Goal: Information Seeking & Learning: Learn about a topic

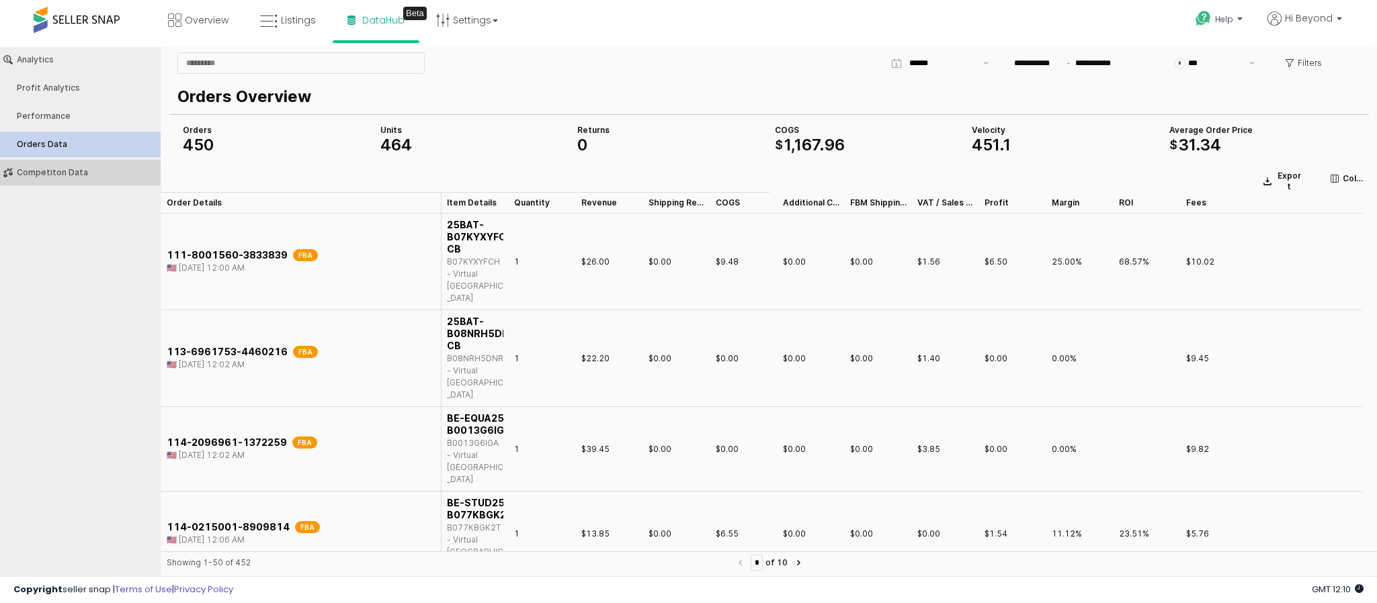
click at [71, 163] on button "Competiton Data" at bounding box center [80, 173] width 170 height 26
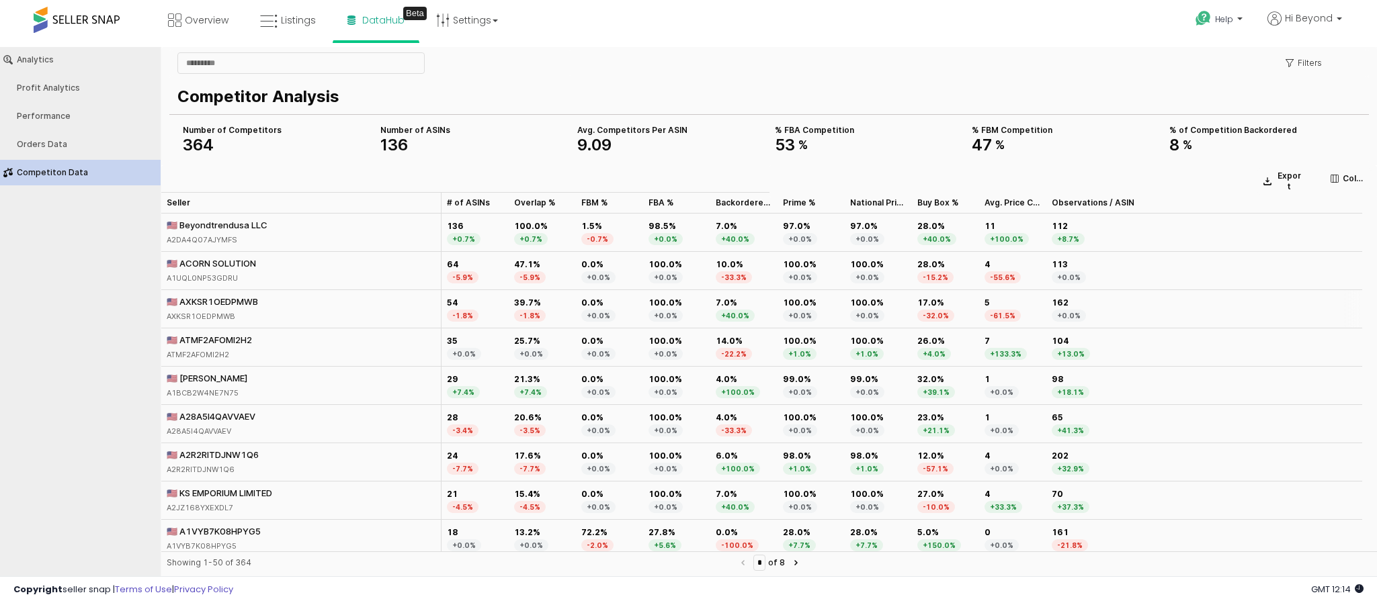
drag, startPoint x: 208, startPoint y: 259, endPoint x: 212, endPoint y: 293, distance: 34.5
click at [230, 269] on div "🇺🇸 ACORN SOLUTION" at bounding box center [211, 263] width 89 height 12
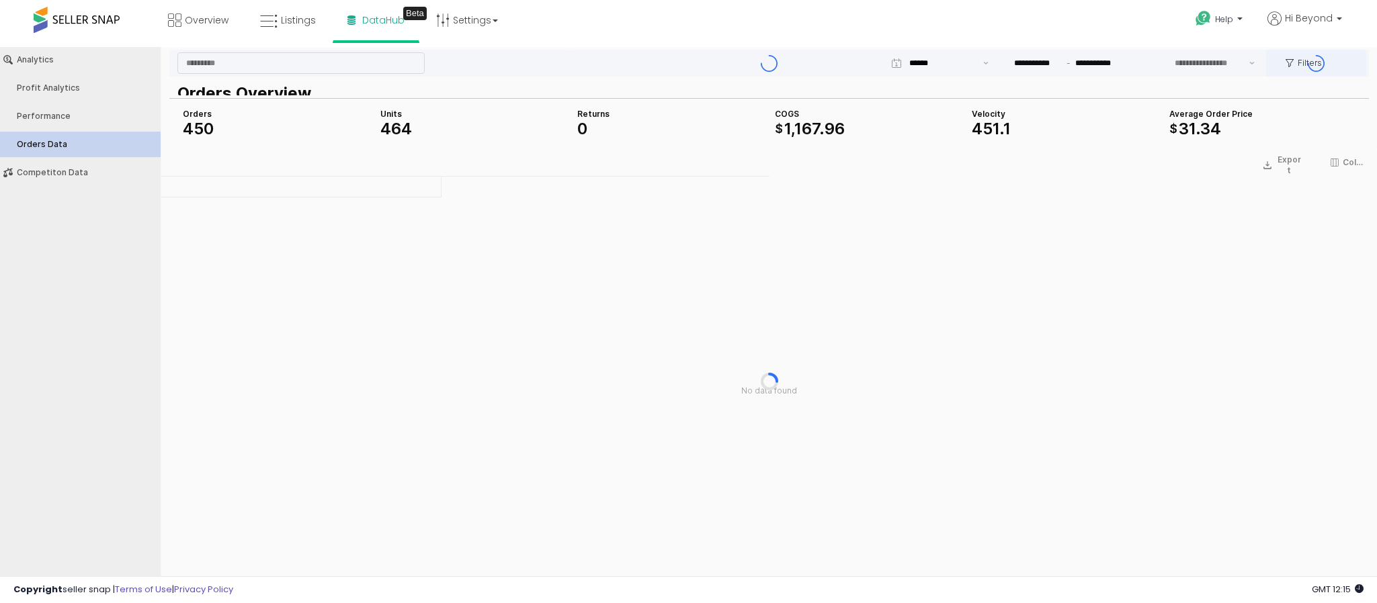
type input "***"
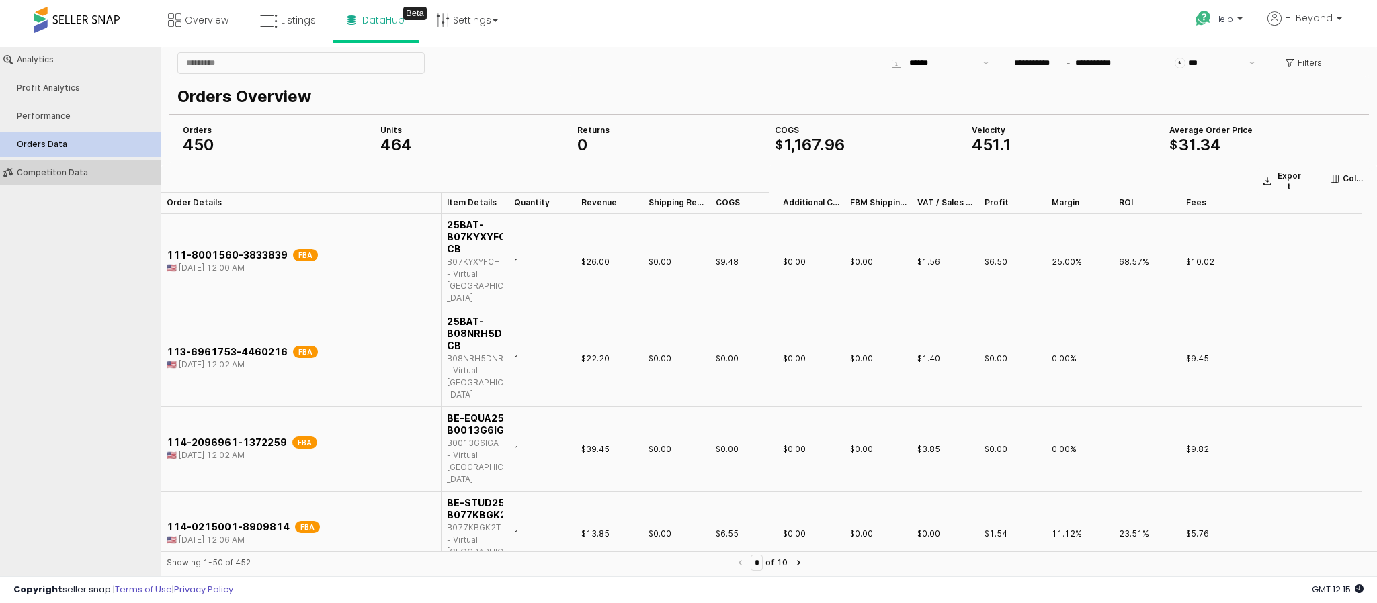
click at [61, 170] on div "Competiton Data" at bounding box center [87, 172] width 140 height 9
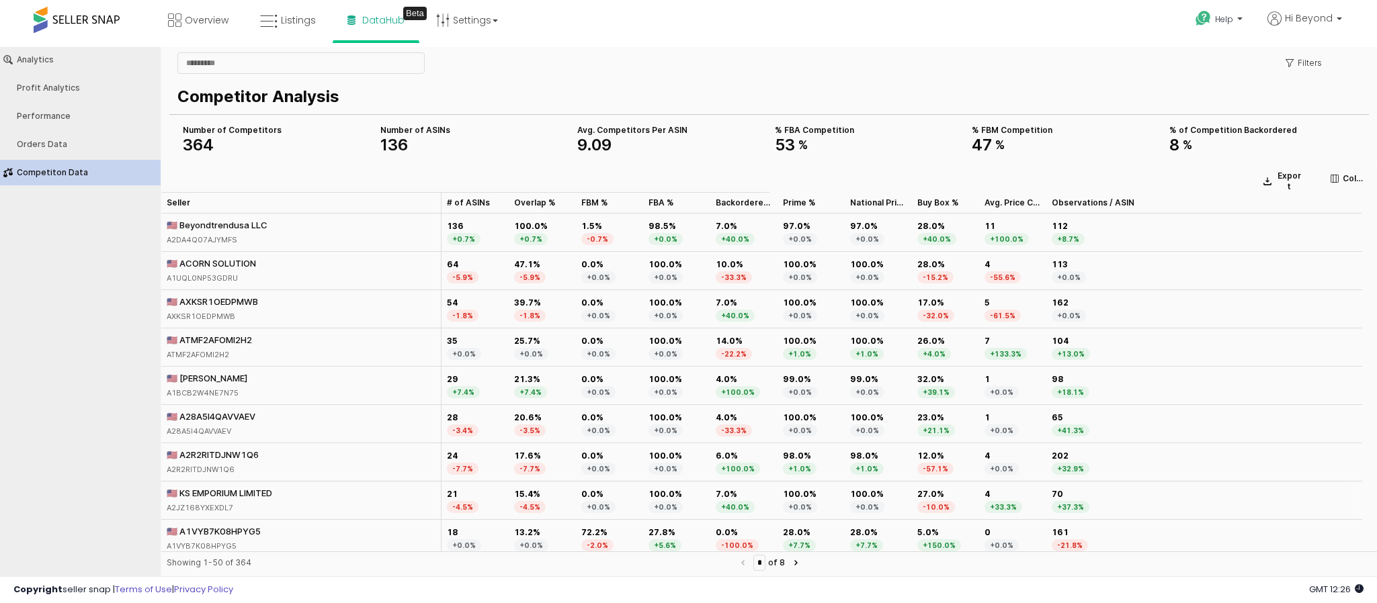
click at [232, 496] on div "🇺🇸 KS EMPORIUM LIMITED" at bounding box center [219, 493] width 105 height 12
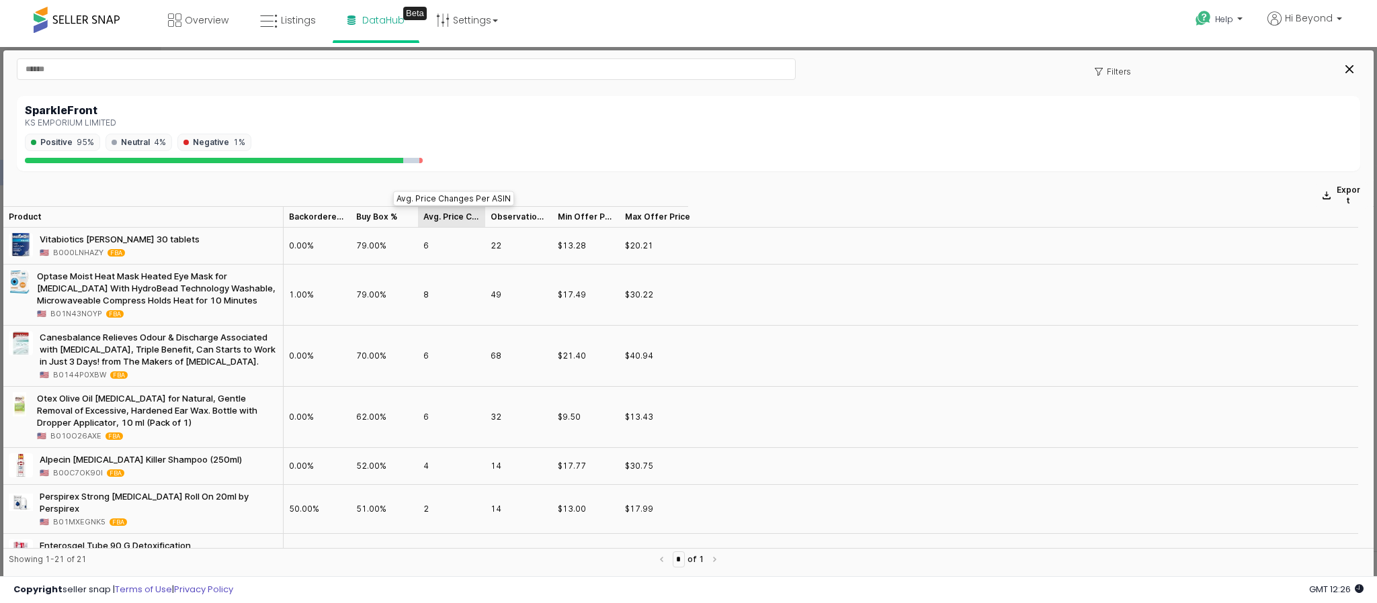
click at [468, 222] on div "Avg. Price Changes Per ASIN Avg. Price Changes Per ASIN" at bounding box center [451, 216] width 67 height 21
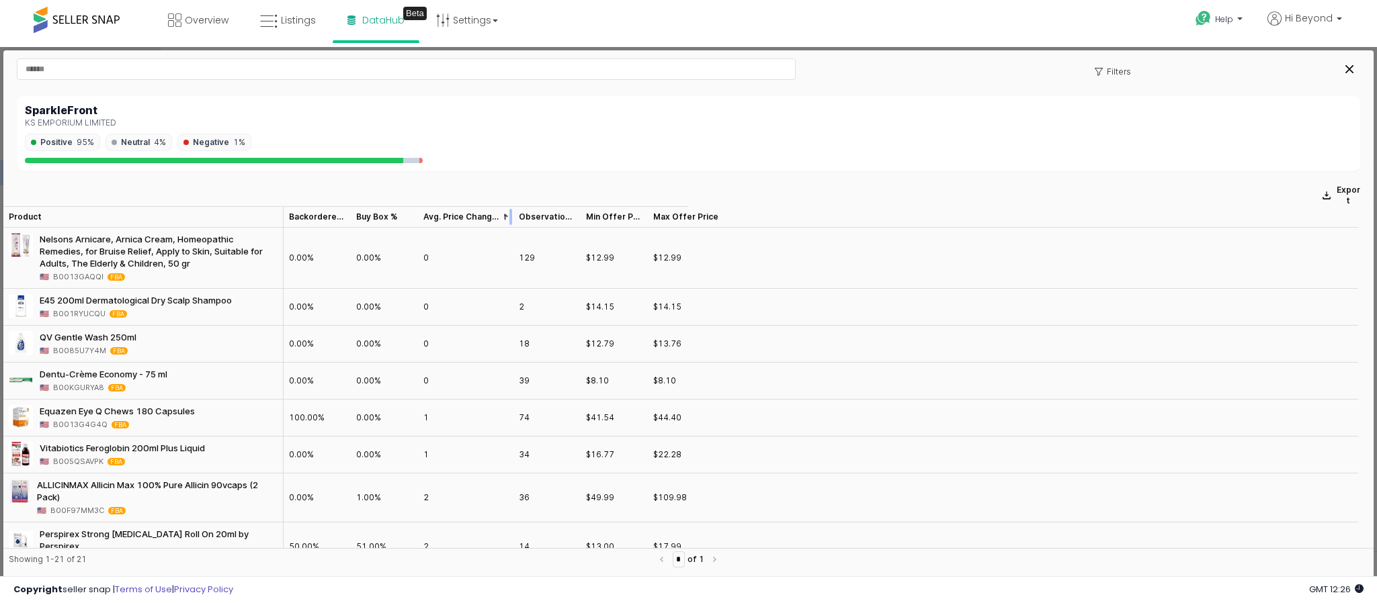
drag, startPoint x: 482, startPoint y: 220, endPoint x: 511, endPoint y: 220, distance: 28.2
click at [513, 220] on div at bounding box center [513, 216] width 0 height 21
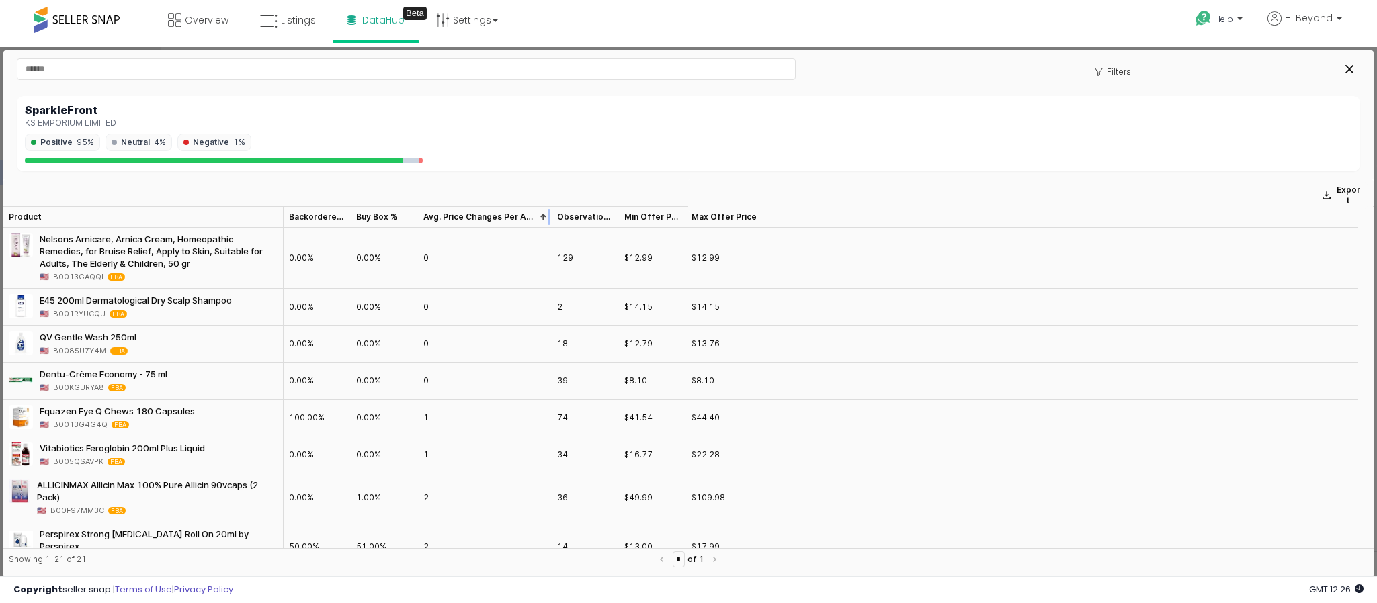
drag, startPoint x: 511, startPoint y: 220, endPoint x: 549, endPoint y: 226, distance: 38.8
click at [552, 226] on div at bounding box center [552, 216] width 0 height 21
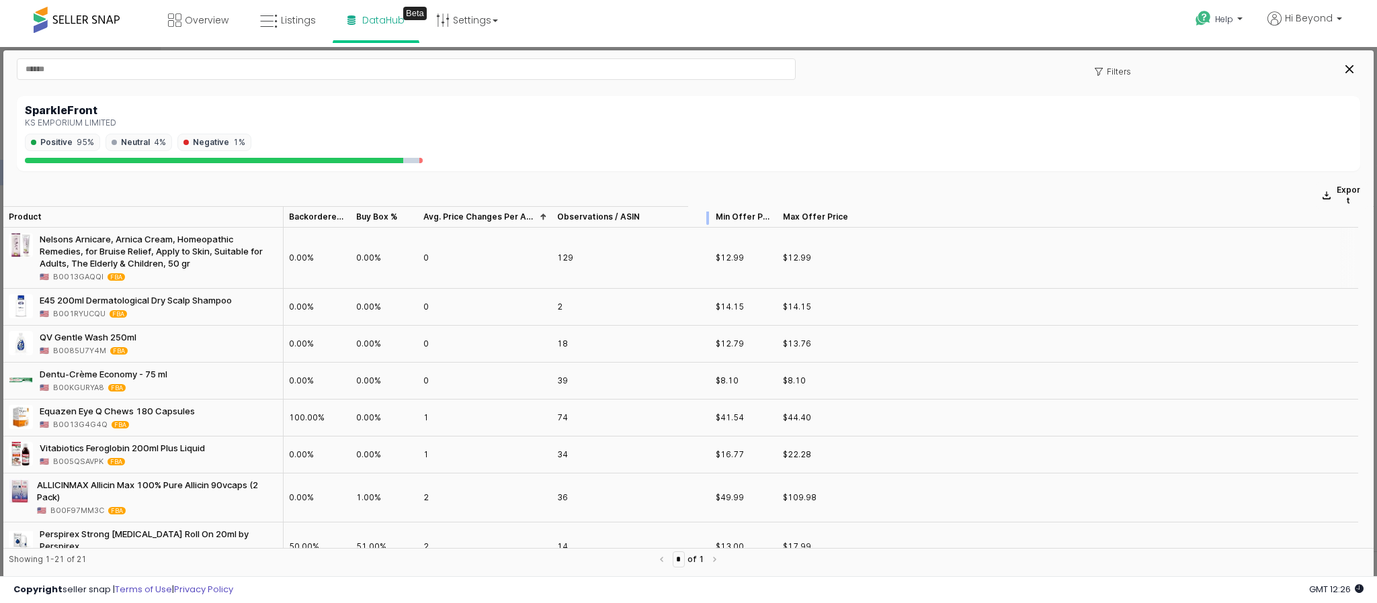
drag, startPoint x: 613, startPoint y: 218, endPoint x: 704, endPoint y: 228, distance: 91.9
click at [704, 228] on div "Product Product Backordered % Backordered % Buy Box % Buy Box % Avg. Price Chan…" at bounding box center [688, 377] width 1370 height 342
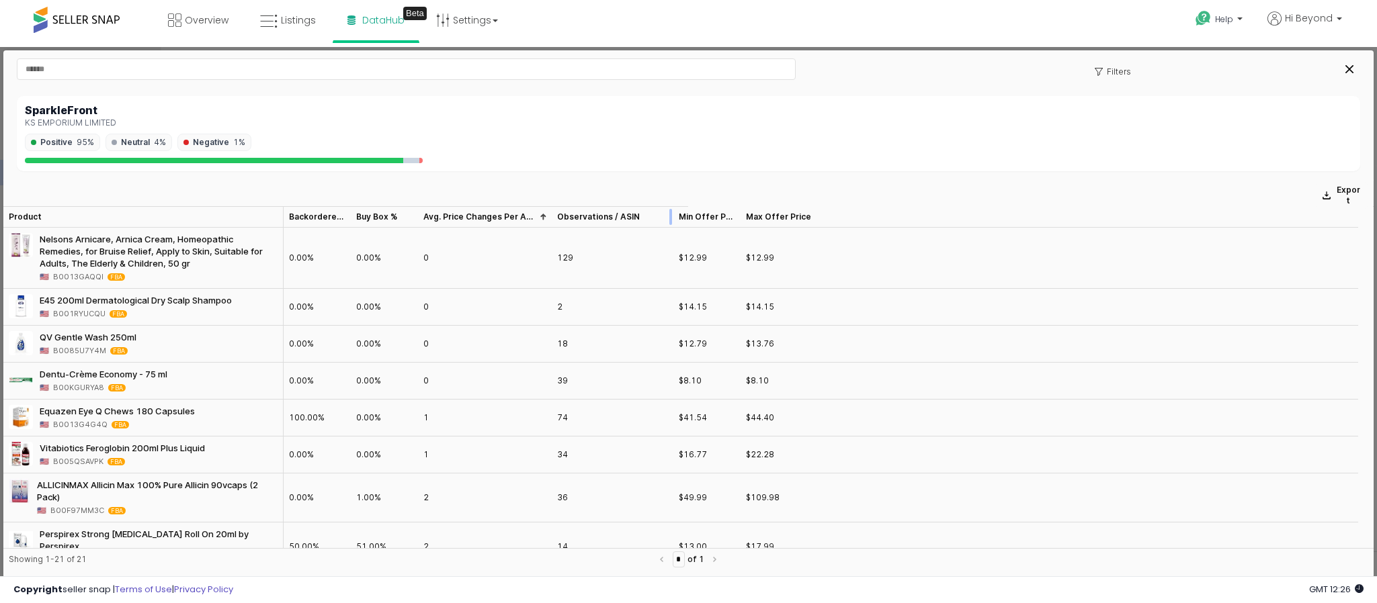
drag, startPoint x: 712, startPoint y: 208, endPoint x: 674, endPoint y: 206, distance: 38.3
click at [673, 206] on div at bounding box center [673, 216] width 0 height 21
drag, startPoint x: 744, startPoint y: 218, endPoint x: 801, endPoint y: 226, distance: 57.7
click at [796, 226] on div at bounding box center [796, 216] width 0 height 21
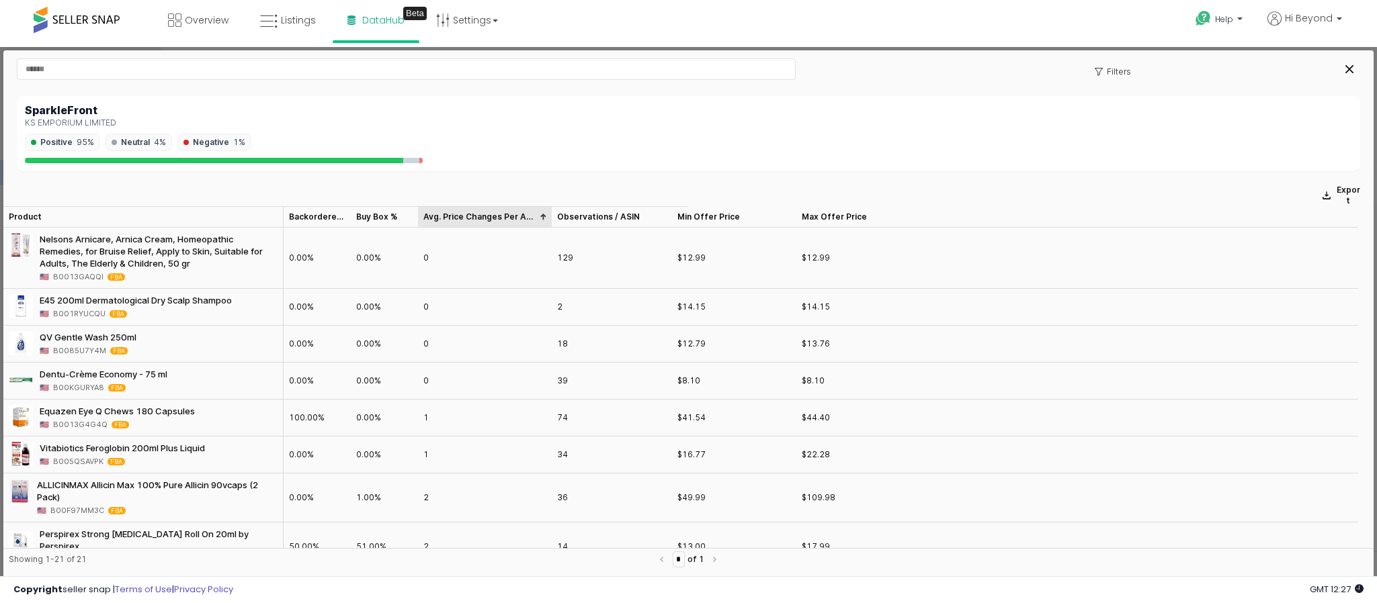
click at [474, 212] on div "Avg. Price Changes Per ASIN Avg. Price Changes Per ASIN" at bounding box center [485, 216] width 134 height 21
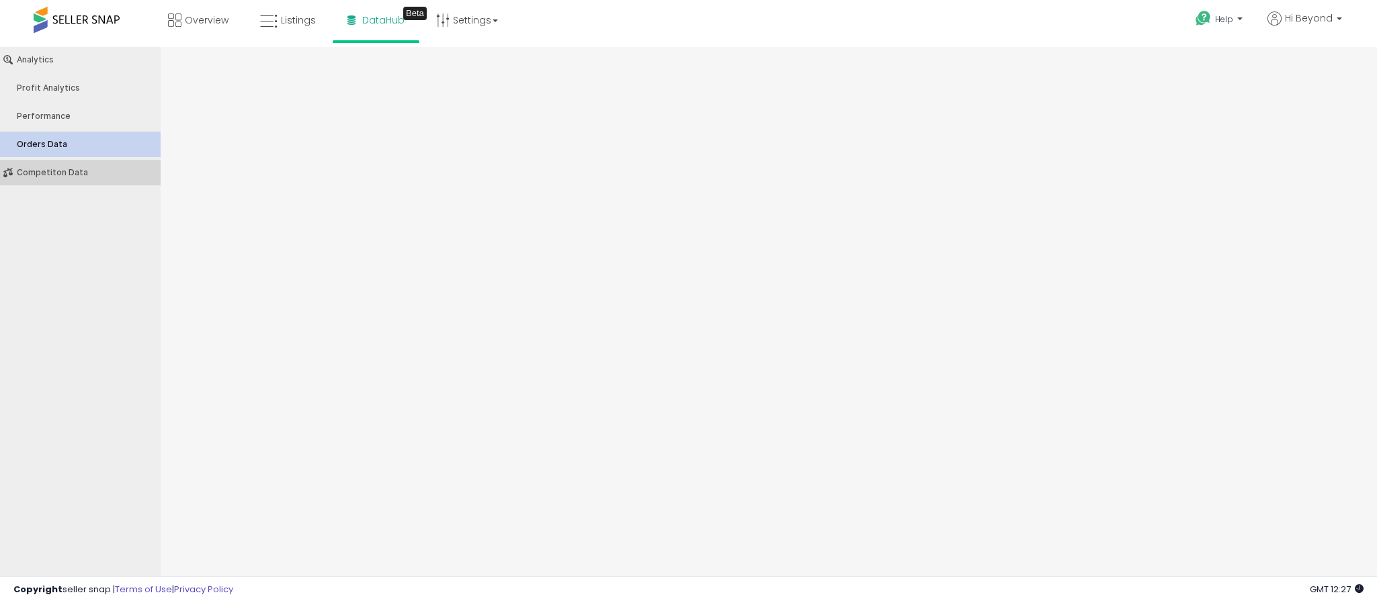
click at [32, 171] on div "Competiton Data" at bounding box center [87, 172] width 140 height 9
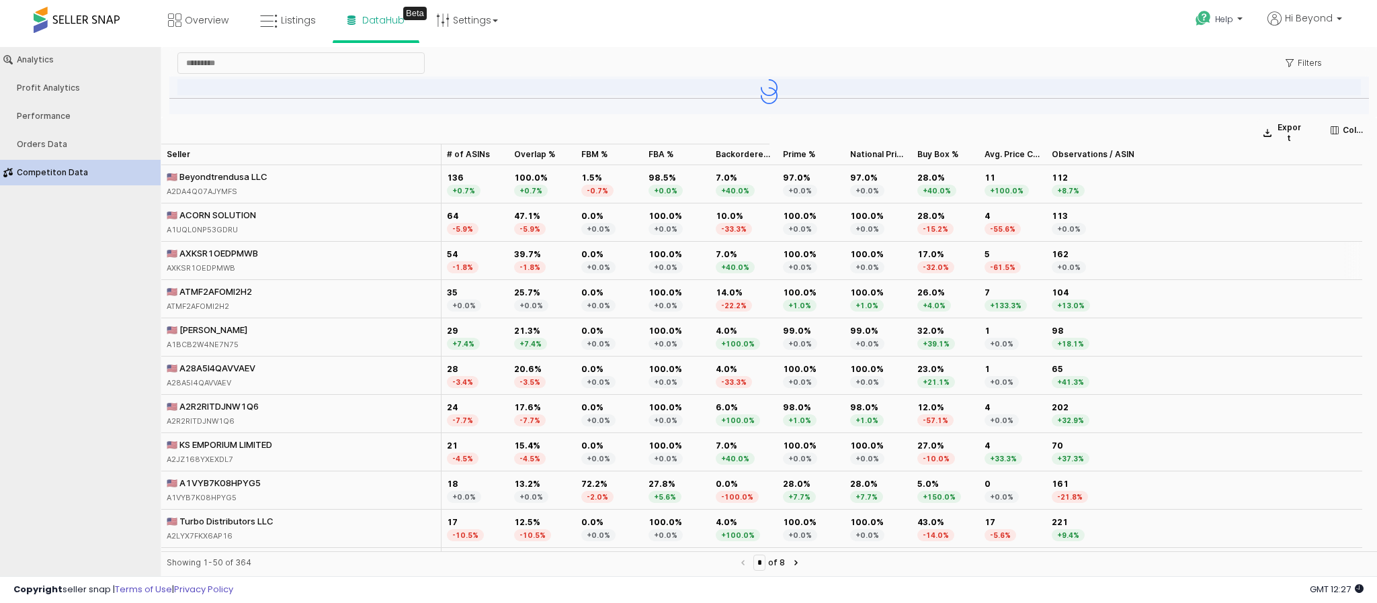
click at [243, 253] on div "🇺🇸 AXKSR1OEDPMWB" at bounding box center [212, 253] width 91 height 12
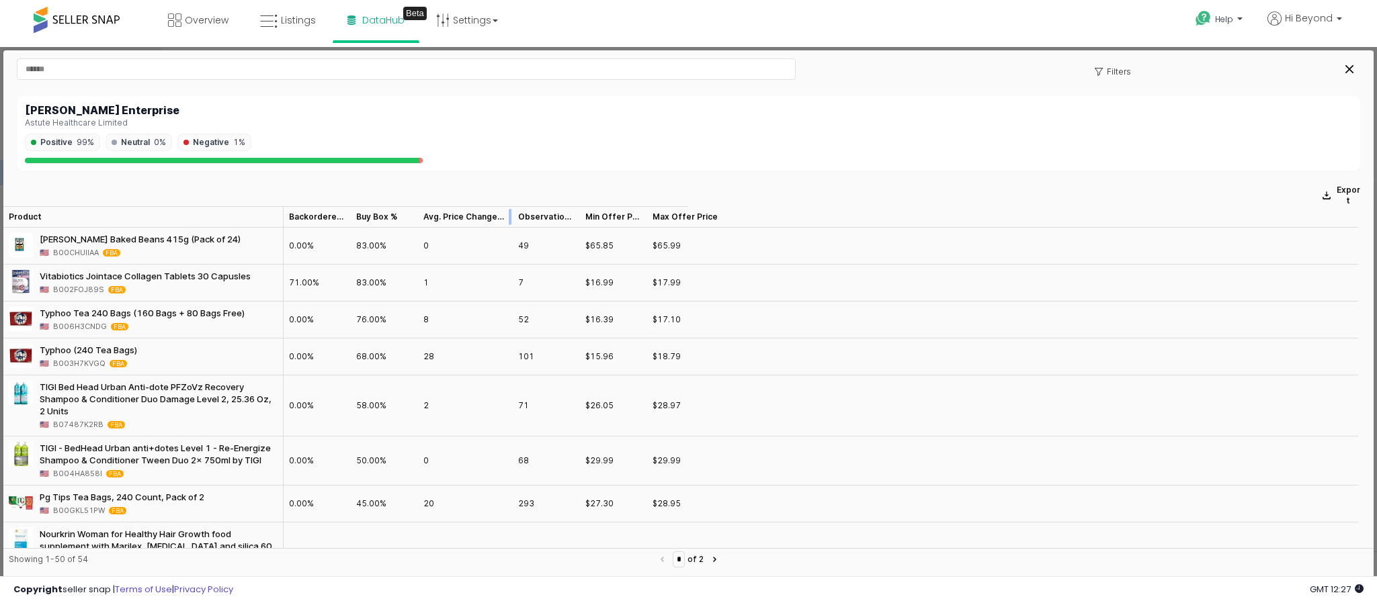
drag, startPoint x: 478, startPoint y: 206, endPoint x: 540, endPoint y: 206, distance: 61.8
click at [513, 206] on div at bounding box center [513, 216] width 0 height 21
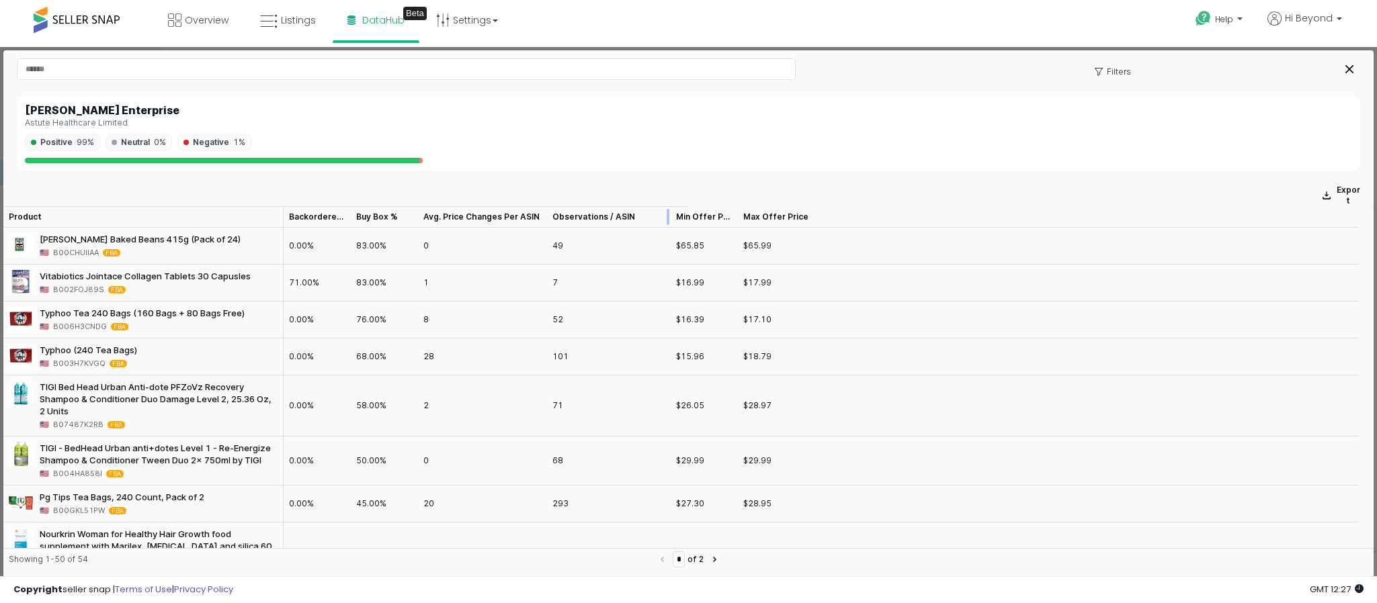
drag, startPoint x: 611, startPoint y: 218, endPoint x: 703, endPoint y: 220, distance: 92.7
click at [670, 220] on div at bounding box center [670, 216] width 0 height 21
drag, startPoint x: 704, startPoint y: 212, endPoint x: 668, endPoint y: 206, distance: 36.9
click at [668, 206] on section "Export Product Product Backordered % Backordered % Buy Box % Buy Box % Avg. Pri…" at bounding box center [688, 378] width 1370 height 398
drag, startPoint x: 758, startPoint y: 226, endPoint x: 769, endPoint y: 228, distance: 10.4
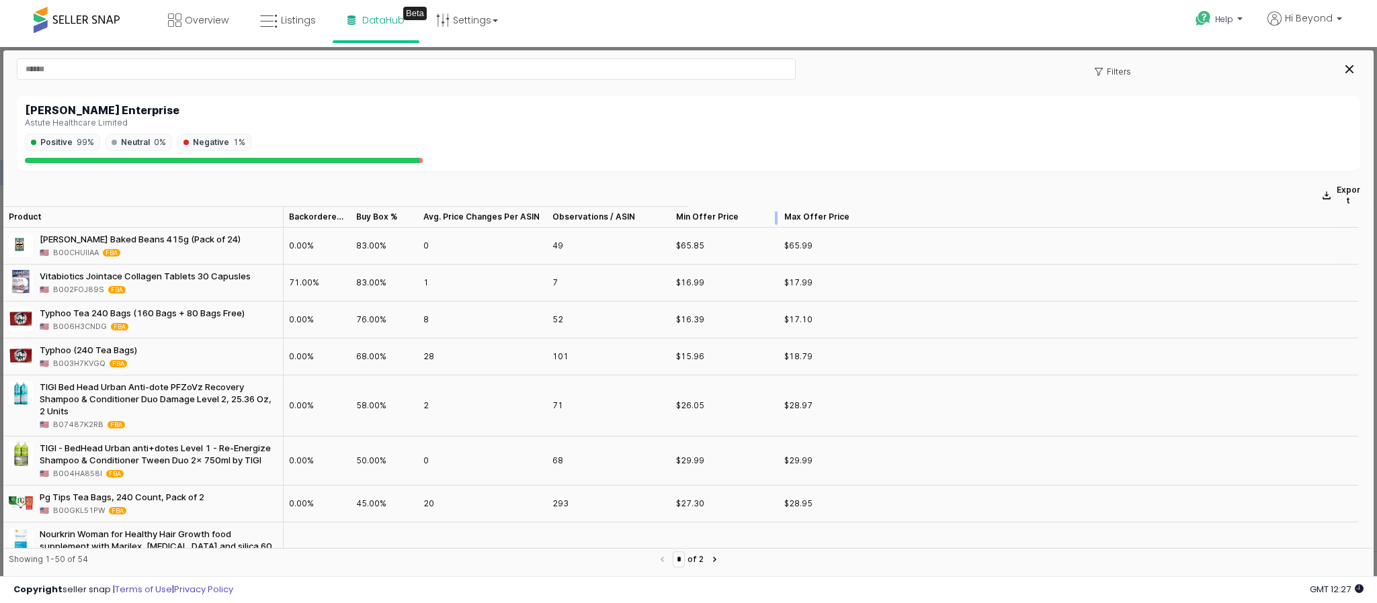
click at [769, 228] on div "Product Product Backordered % Backordered % Buy Box % Buy Box % Avg. Price Chan…" at bounding box center [688, 377] width 1370 height 342
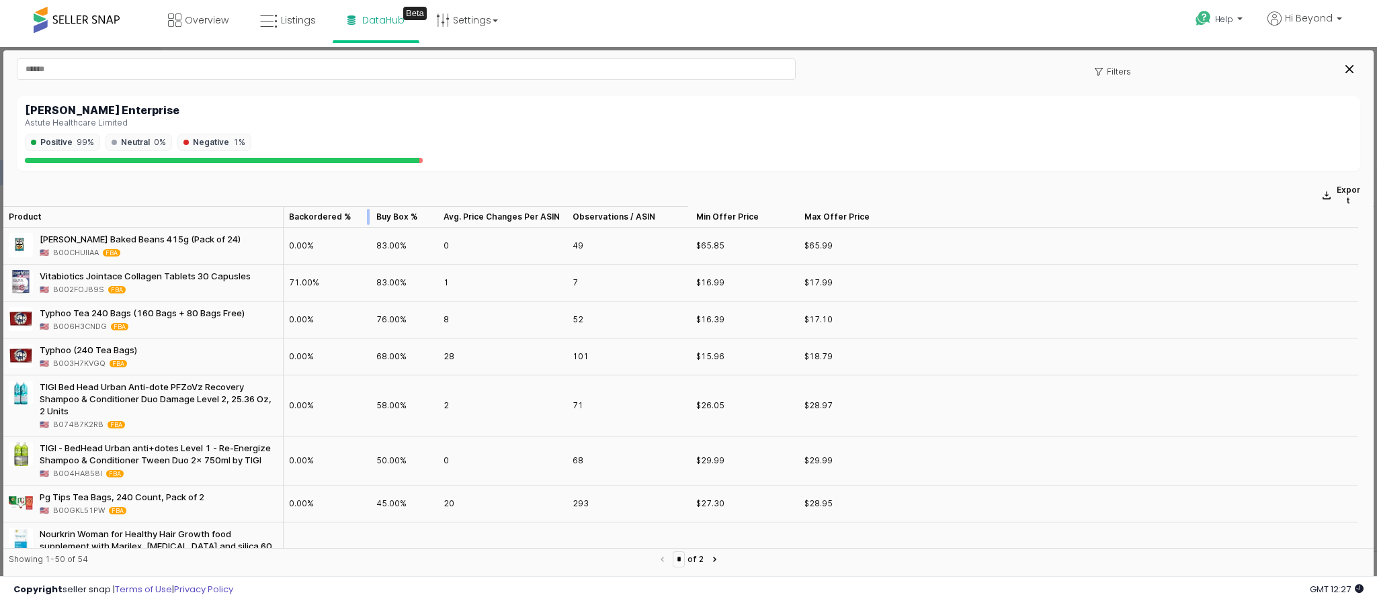
drag, startPoint x: 355, startPoint y: 210, endPoint x: 375, endPoint y: 212, distance: 20.3
click at [371, 212] on div at bounding box center [371, 216] width 0 height 21
click at [398, 214] on div "Buy Box % Buy Box %" at bounding box center [404, 216] width 67 height 21
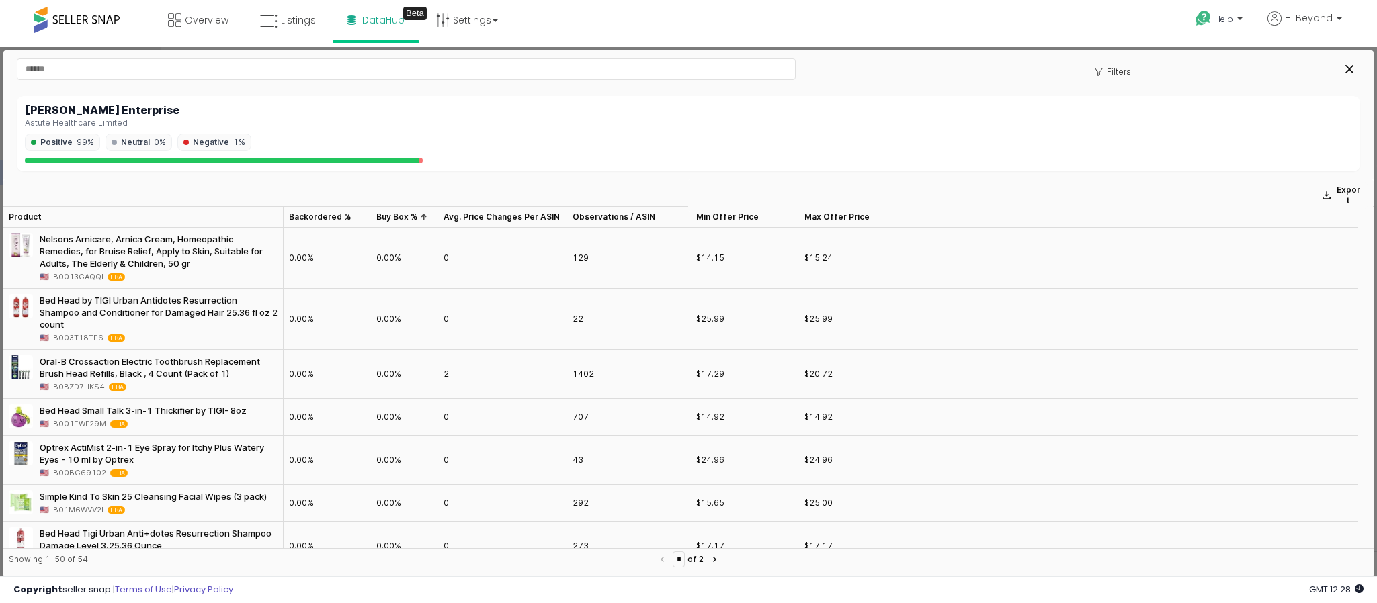
click at [406, 220] on div "Buy Box % Buy Box %" at bounding box center [404, 216] width 67 height 21
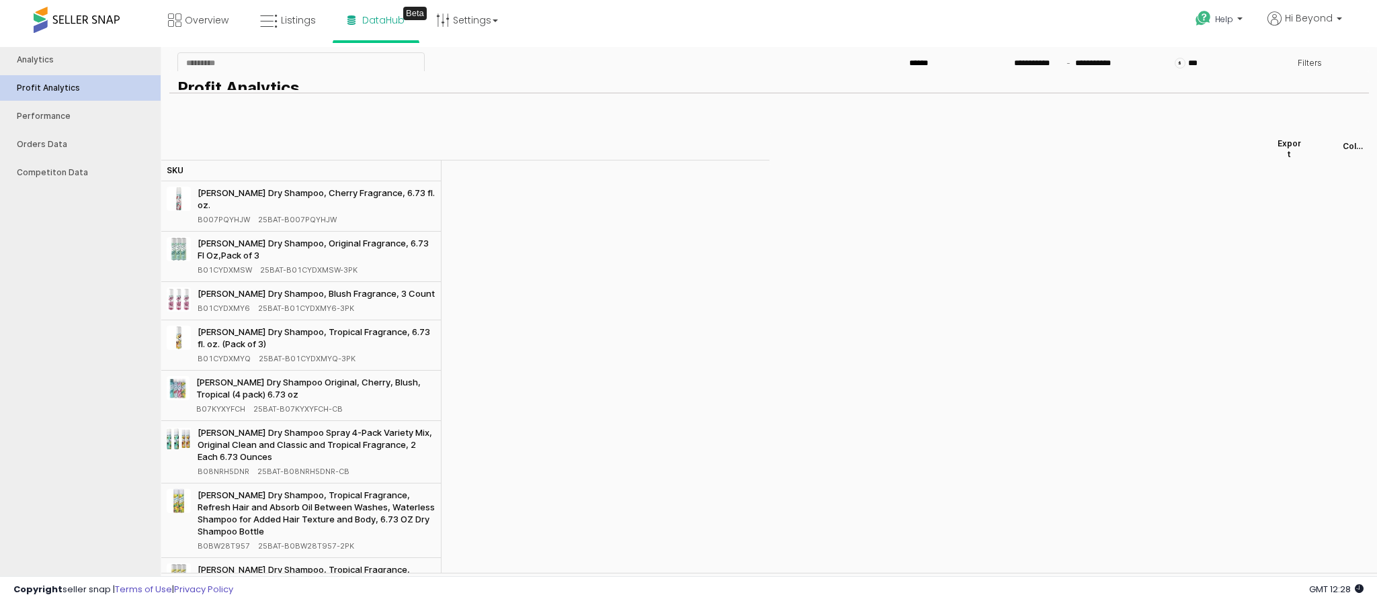
type input "***"
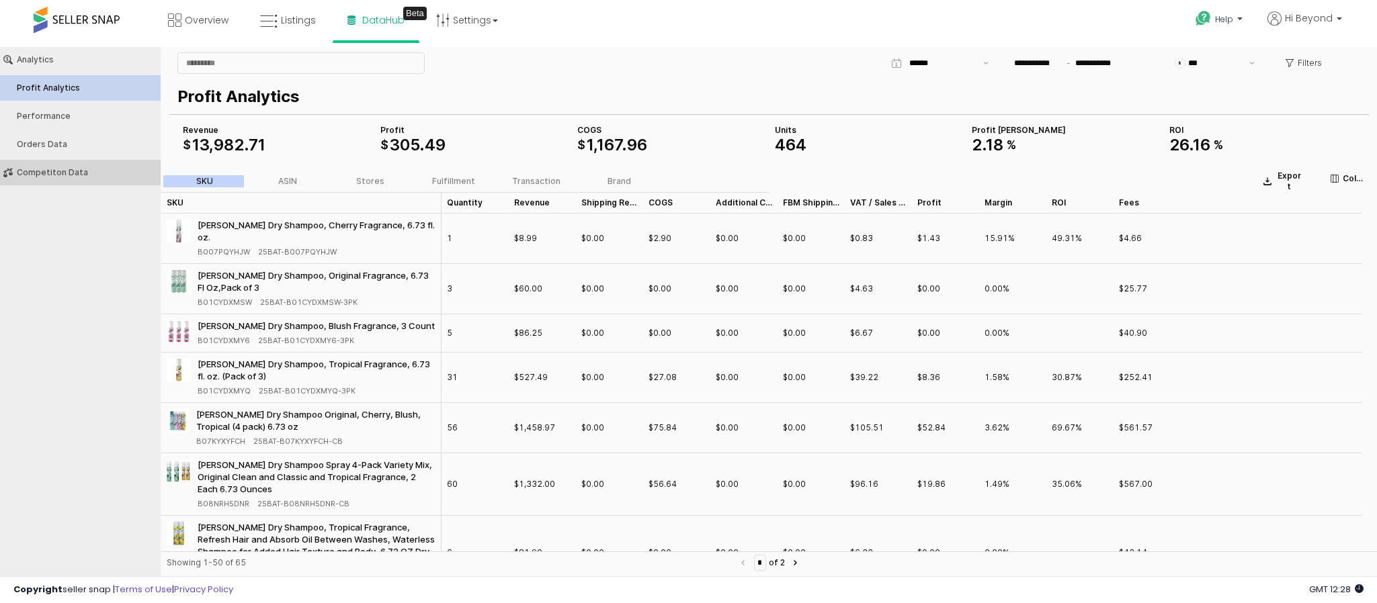
click at [73, 174] on div "Competiton Data" at bounding box center [87, 172] width 140 height 9
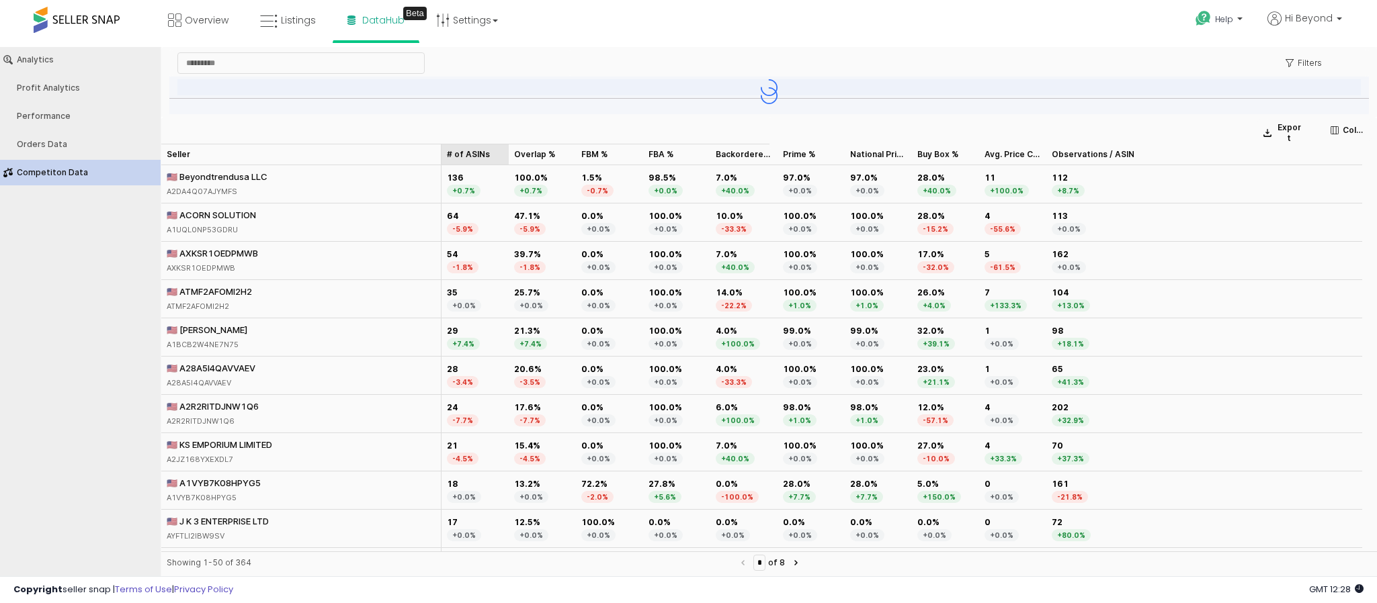
click at [472, 147] on div "# of ASINs # of ASINs" at bounding box center [474, 154] width 67 height 21
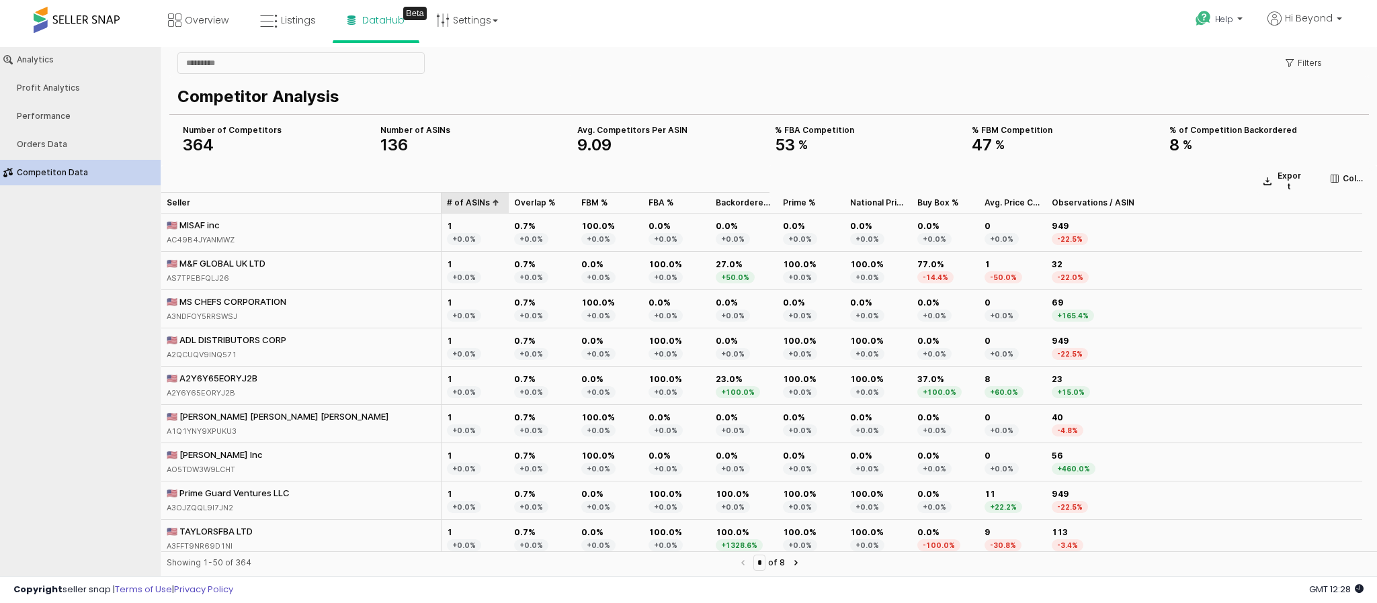
click at [482, 198] on div "# of ASINs # of ASINs" at bounding box center [474, 202] width 67 height 21
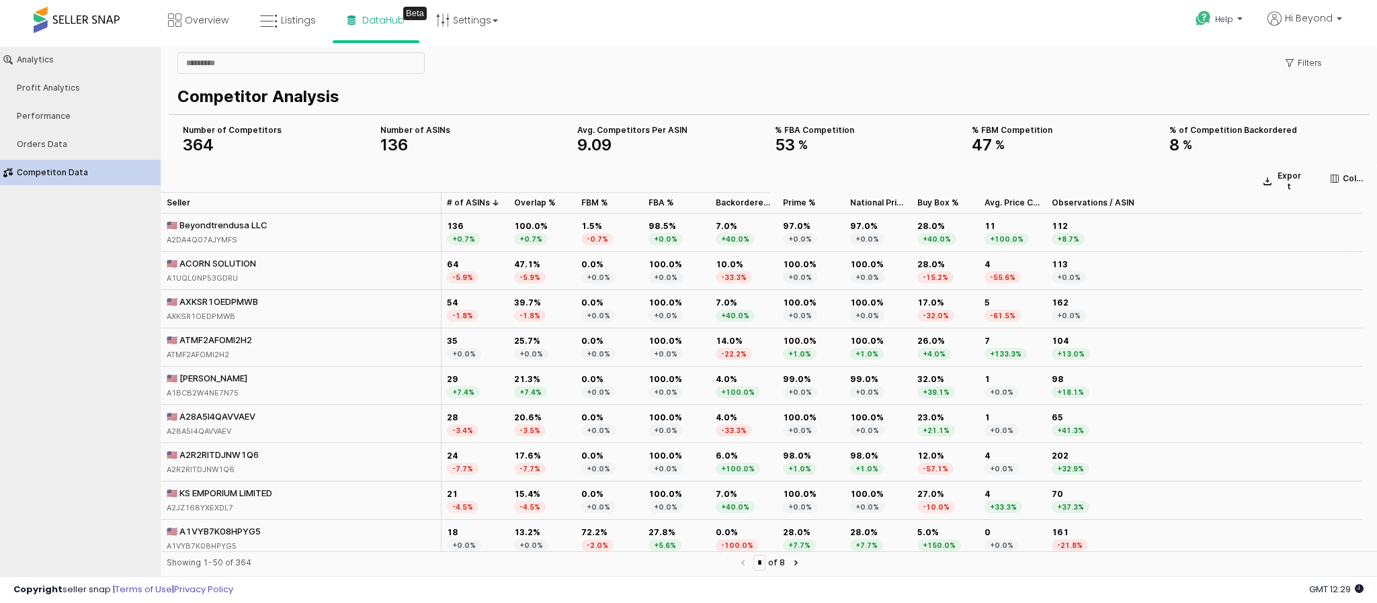
click at [234, 266] on div "🇺🇸 ACORN SOLUTION" at bounding box center [211, 263] width 89 height 12
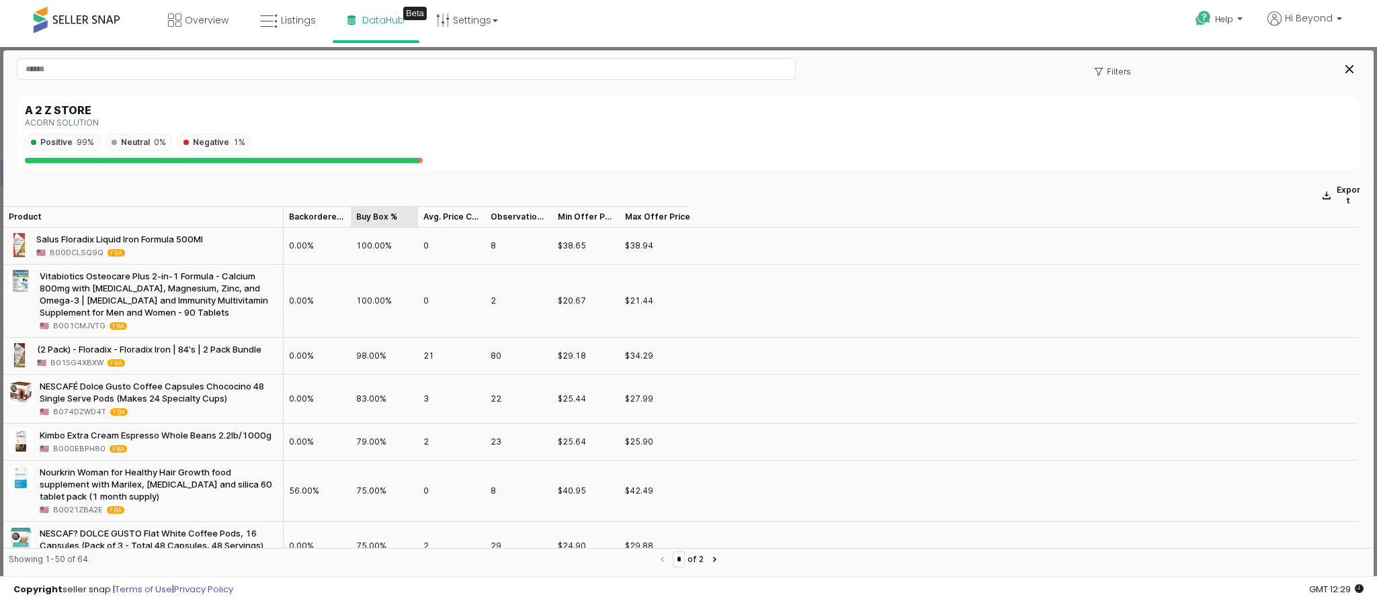
click at [371, 222] on div "Buy Box % Buy Box %" at bounding box center [384, 216] width 67 height 21
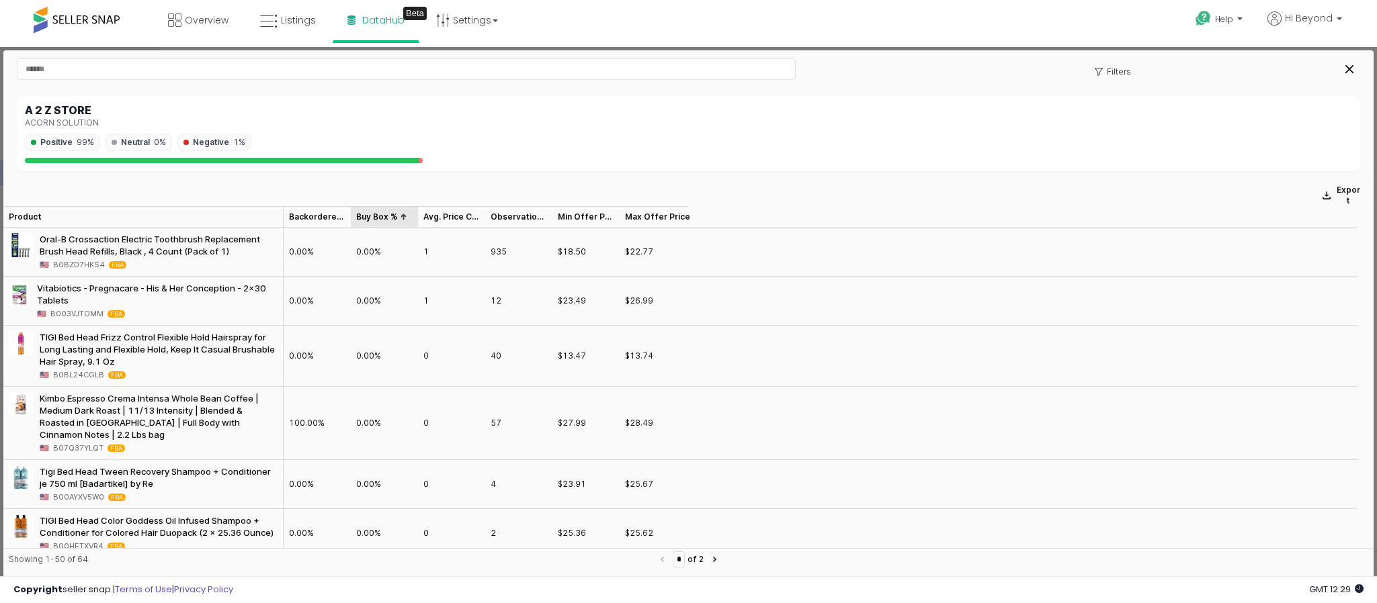
click at [369, 214] on div "Buy Box % Buy Box %" at bounding box center [384, 216] width 67 height 21
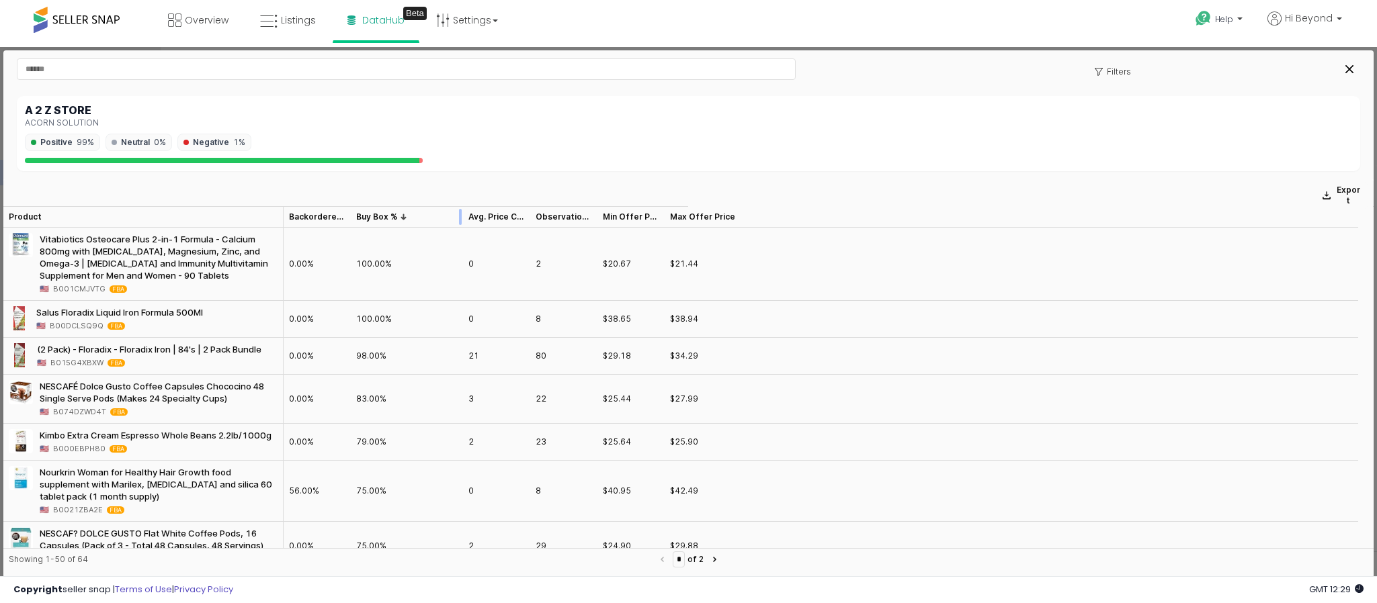
drag, startPoint x: 413, startPoint y: 214, endPoint x: 458, endPoint y: 214, distance: 45.0
click at [463, 214] on div at bounding box center [463, 216] width 0 height 21
click at [226, 73] on input "text" at bounding box center [405, 69] width 777 height 20
click at [1343, 71] on div "Close" at bounding box center [1349, 69] width 20 height 20
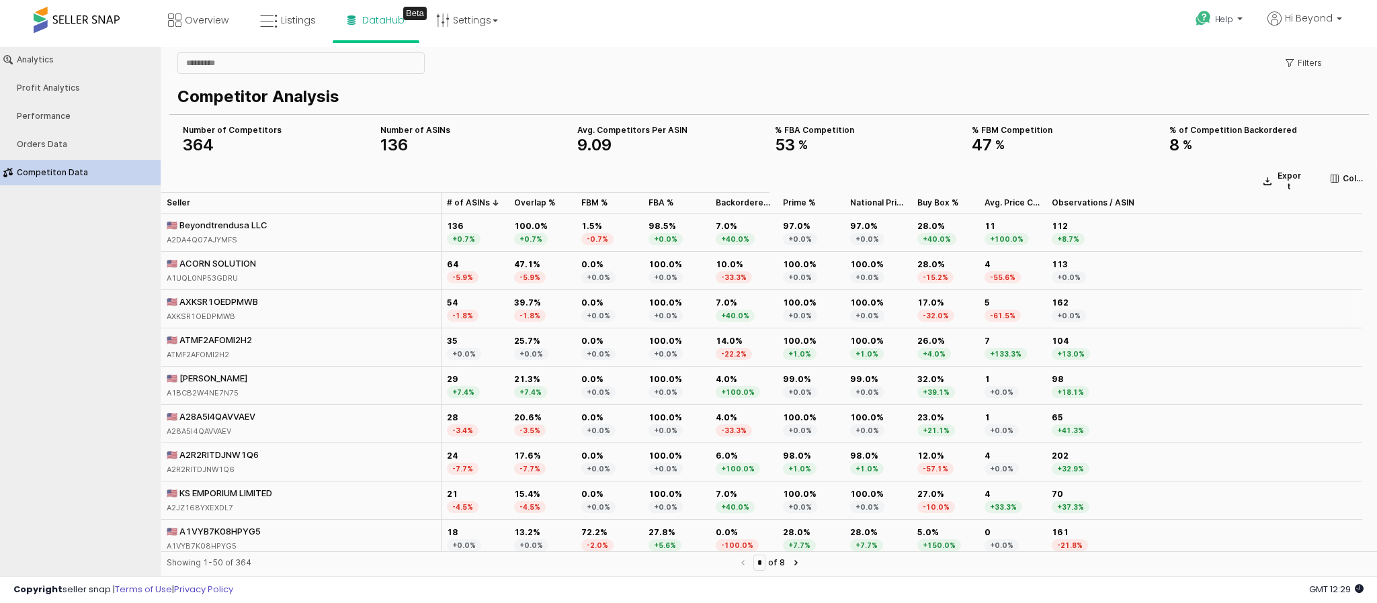
click at [214, 302] on div "🇺🇸 AXKSR1OEDPMWB" at bounding box center [212, 302] width 91 height 12
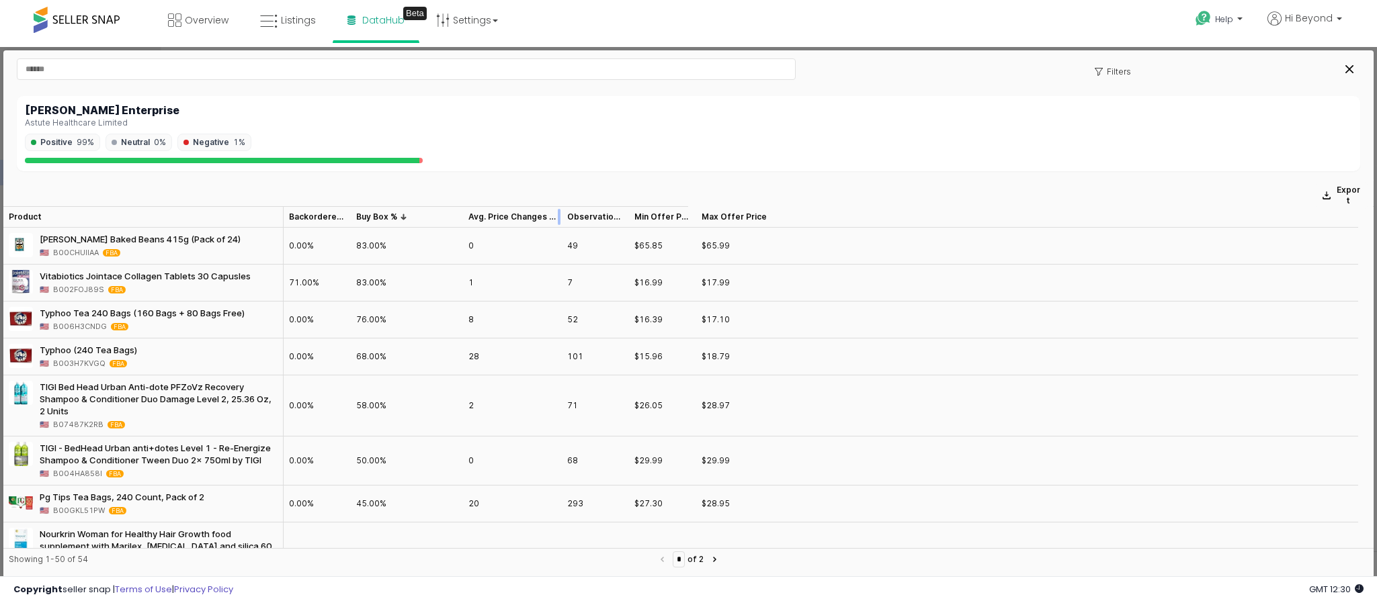
drag, startPoint x: 539, startPoint y: 216, endPoint x: 570, endPoint y: 220, distance: 31.8
click at [562, 220] on div at bounding box center [562, 216] width 0 height 21
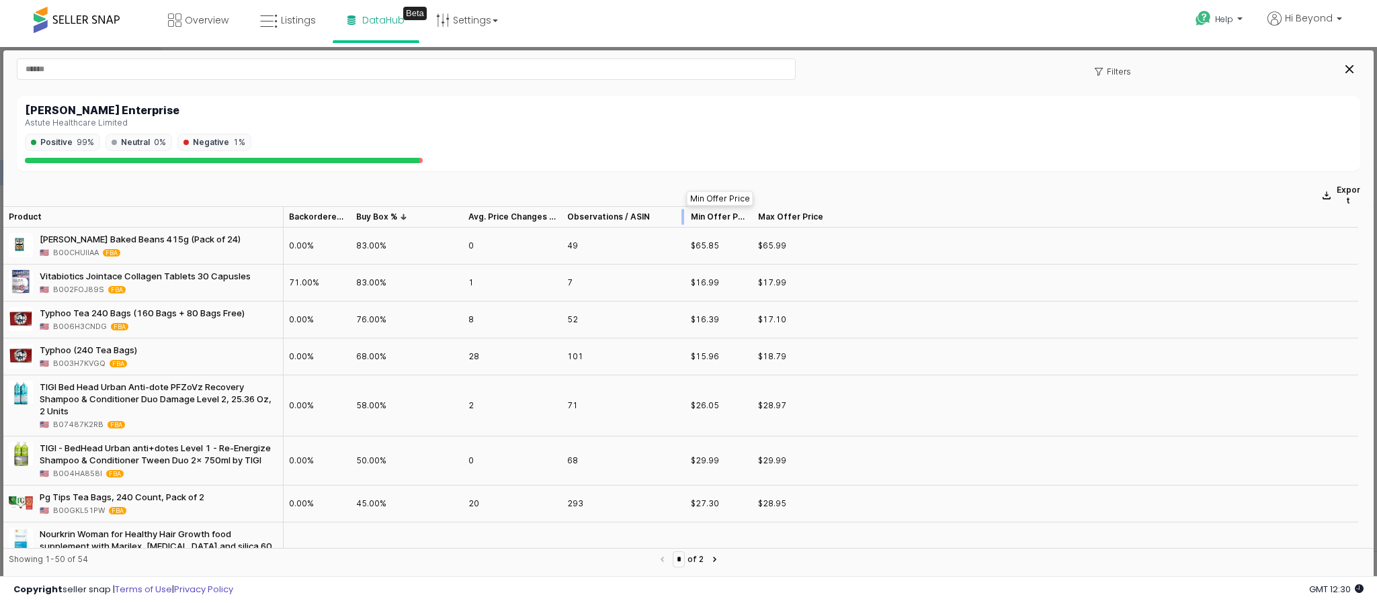
drag, startPoint x: 633, startPoint y: 218, endPoint x: 692, endPoint y: 220, distance: 58.5
click at [685, 220] on div at bounding box center [685, 216] width 0 height 21
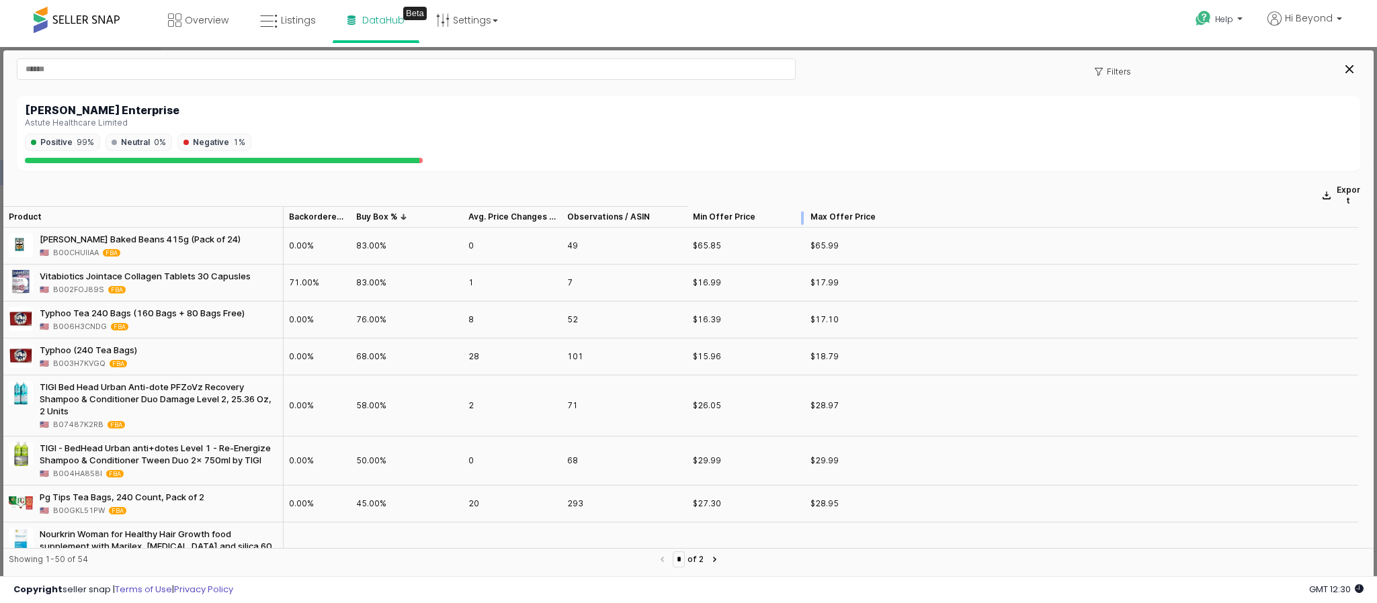
drag, startPoint x: 754, startPoint y: 218, endPoint x: 807, endPoint y: 218, distance: 53.1
click at [805, 218] on div at bounding box center [805, 216] width 0 height 21
click at [1346, 71] on icon "Close" at bounding box center [1349, 69] width 8 height 8
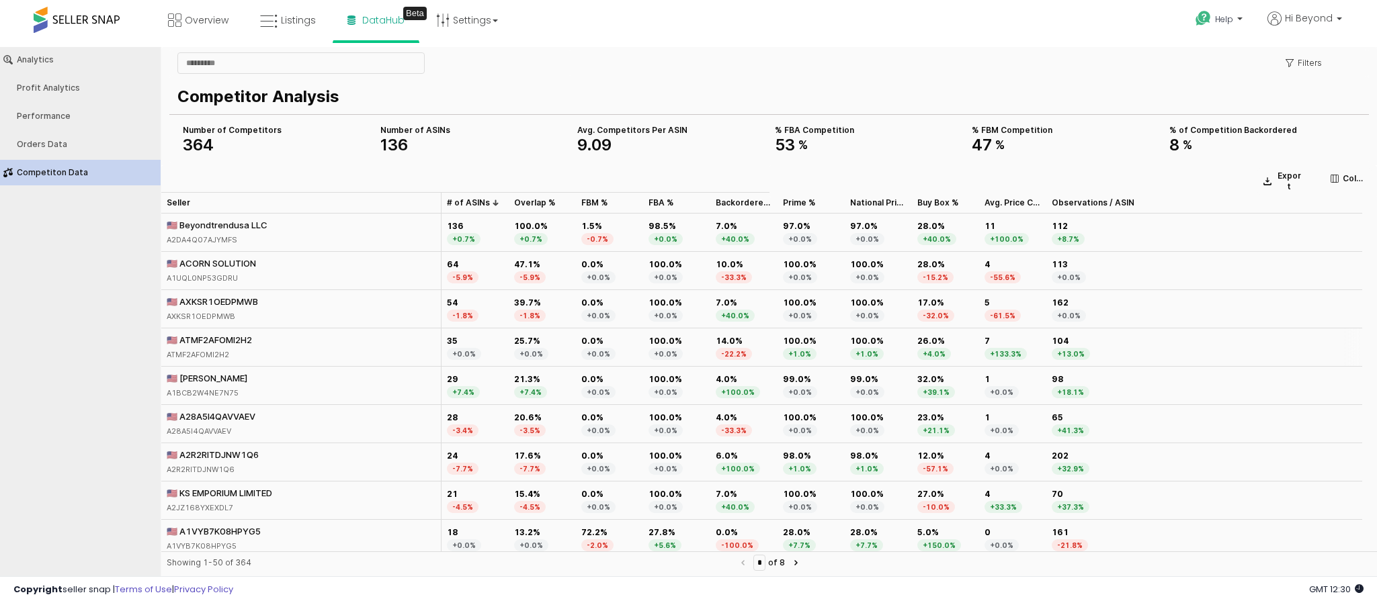
click at [220, 345] on div "🇺🇸 ATMF2AFOMI2H2" at bounding box center [209, 340] width 85 height 12
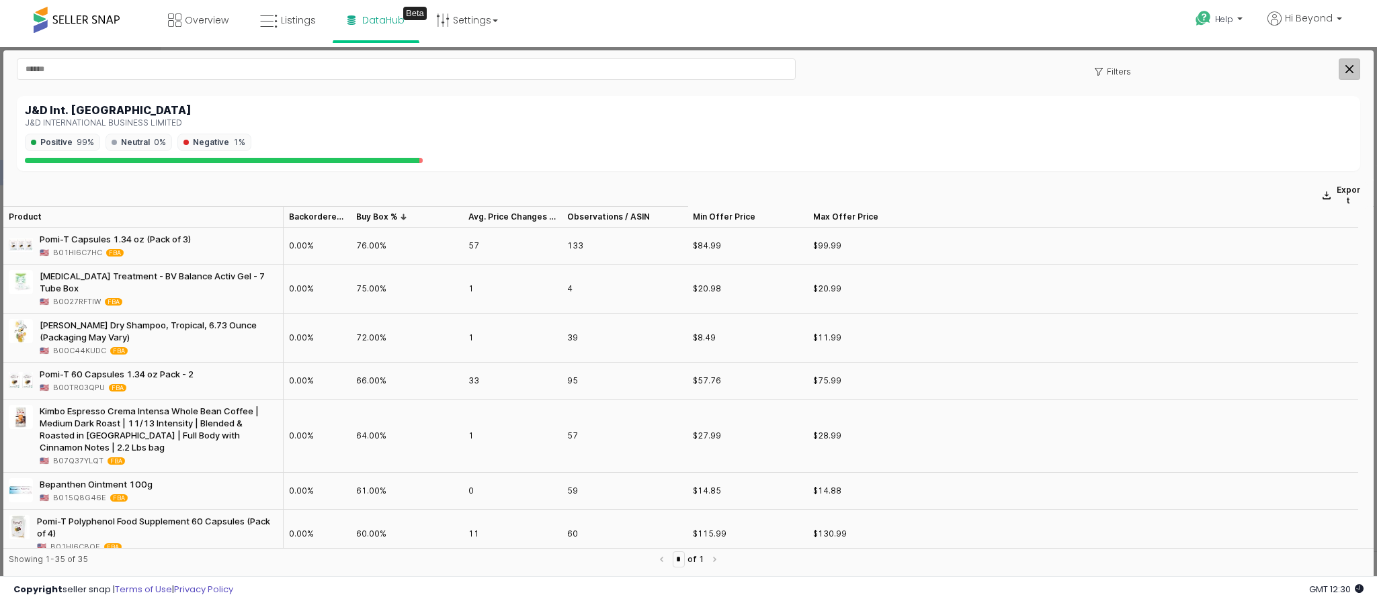
click at [1350, 73] on div "Close" at bounding box center [1349, 69] width 20 height 20
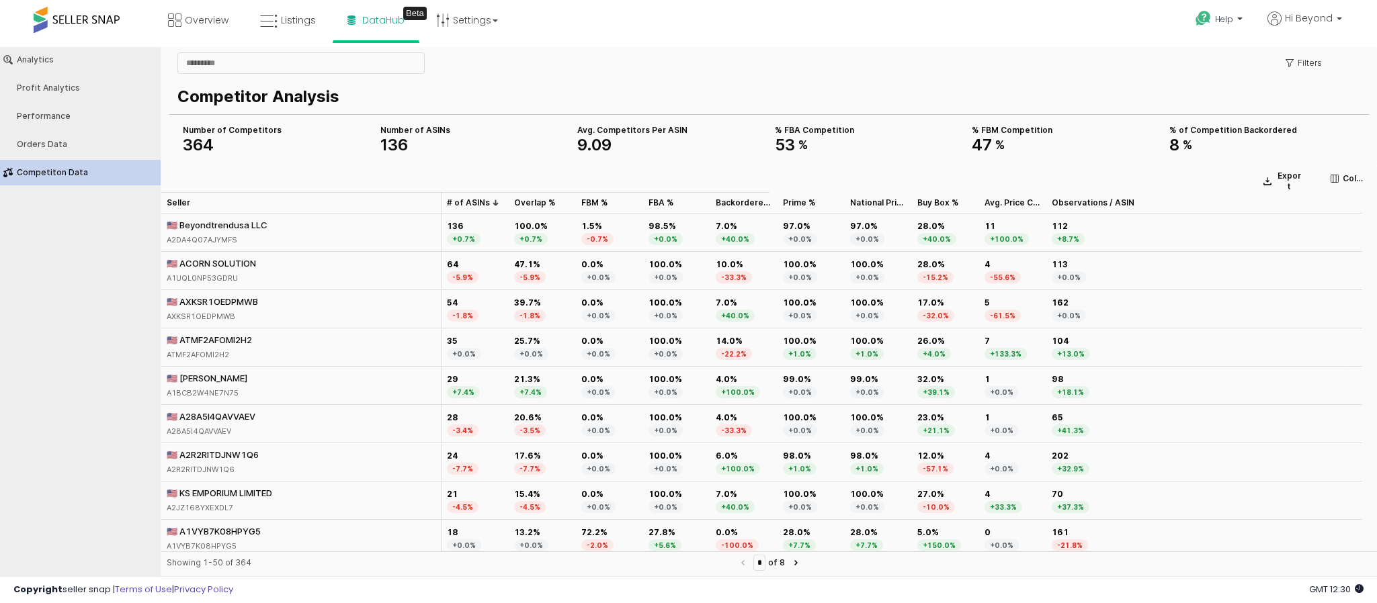
click at [202, 381] on div "🇺🇸 [PERSON_NAME]" at bounding box center [207, 378] width 81 height 12
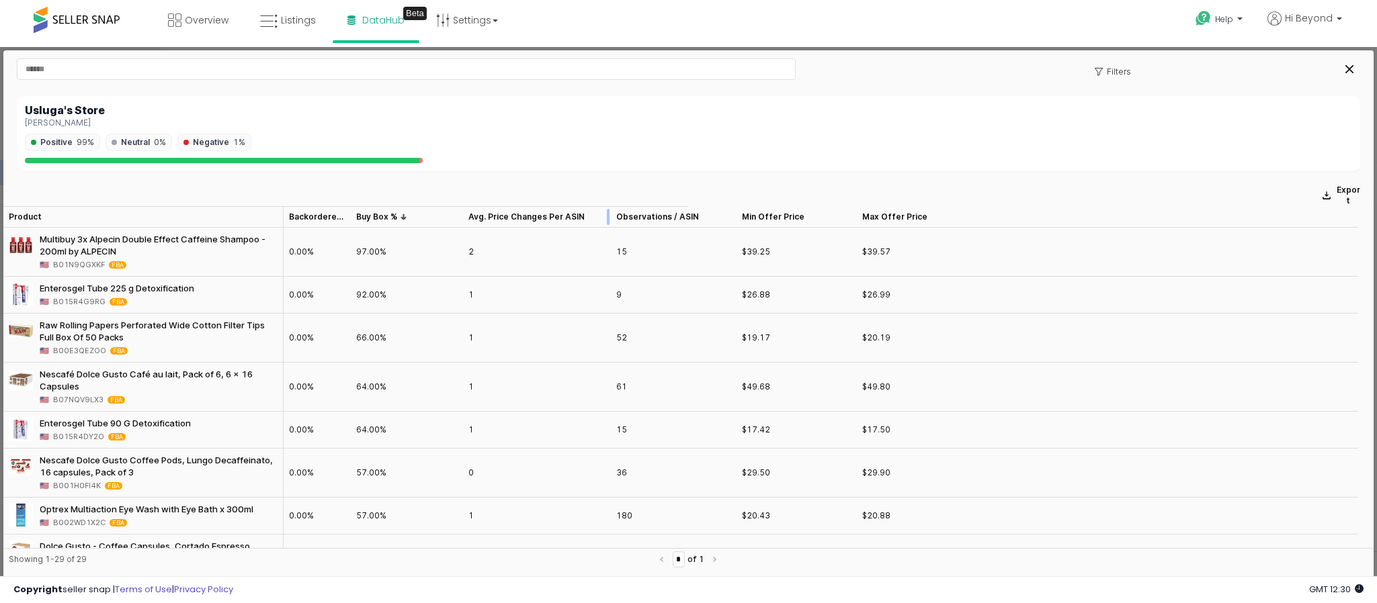
drag, startPoint x: 560, startPoint y: 210, endPoint x: 609, endPoint y: 212, distance: 49.1
click at [611, 212] on div at bounding box center [611, 216] width 0 height 21
